Goal: Find specific page/section: Find specific page/section

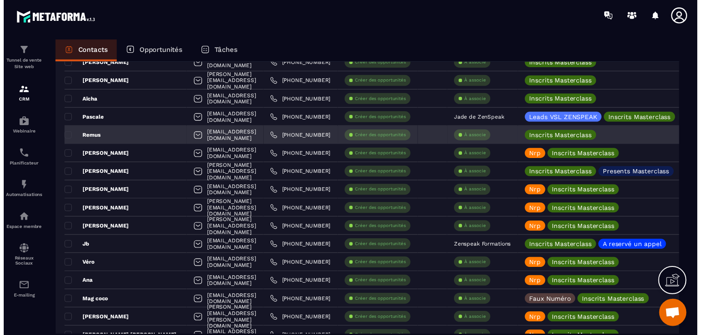
scroll to position [1204, 0]
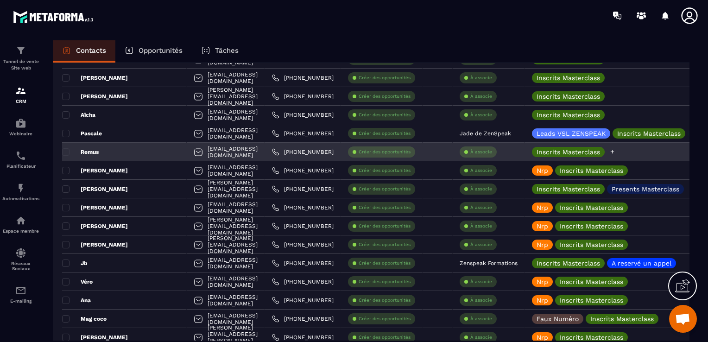
click at [615, 149] on icon at bounding box center [612, 152] width 6 height 6
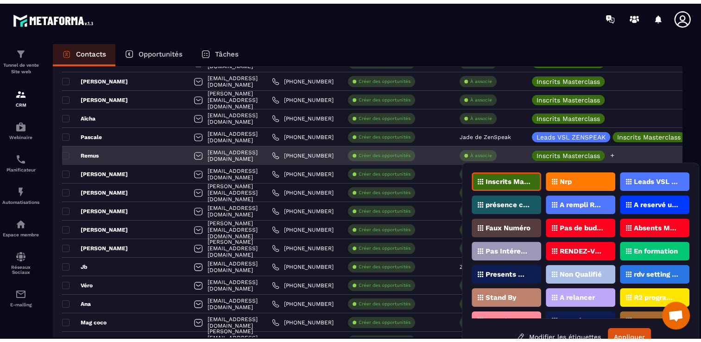
scroll to position [9, 0]
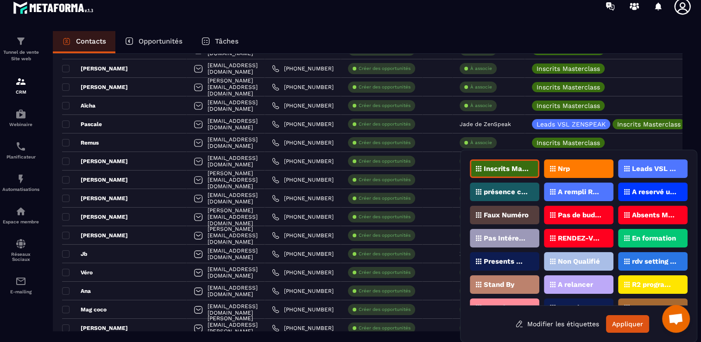
click at [525, 217] on div "Faux Numéro" at bounding box center [504, 215] width 69 height 19
click at [630, 320] on button "Appliquer" at bounding box center [627, 324] width 43 height 18
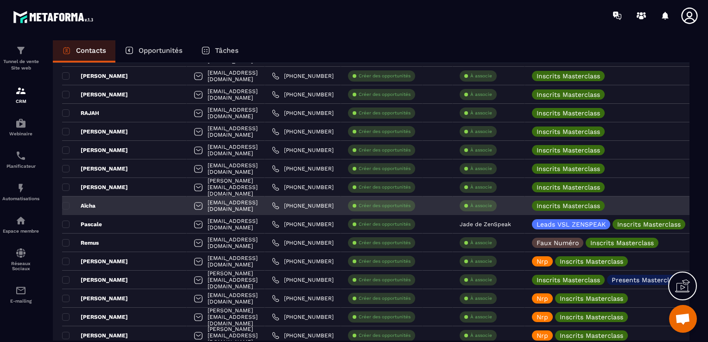
scroll to position [1112, 0]
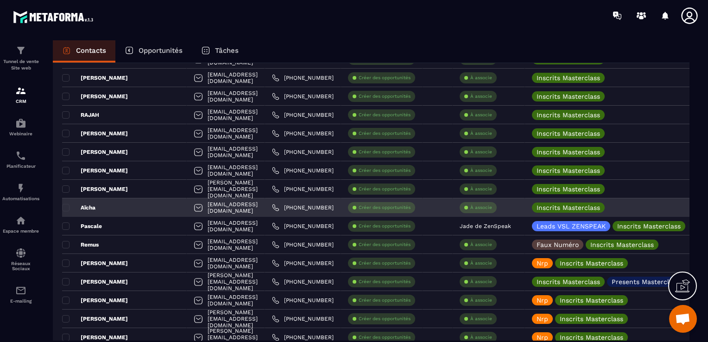
click at [115, 212] on div "Aïcha" at bounding box center [124, 207] width 125 height 19
